Goal: Information Seeking & Learning: Learn about a topic

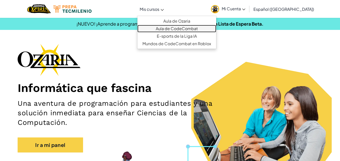
click at [182, 29] on link "Aula de CodeCombat" at bounding box center [177, 29] width 79 height 8
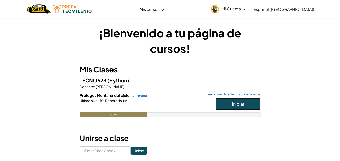
click at [231, 105] on button "Iniciar" at bounding box center [238, 104] width 45 height 12
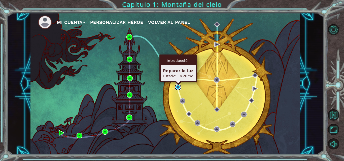
click at [178, 85] on img at bounding box center [178, 88] width 6 height 6
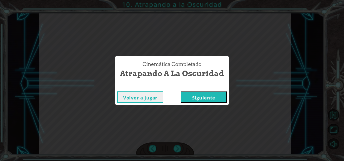
click at [209, 98] on button "Siguiente" at bounding box center [204, 97] width 46 height 11
